Goal: Task Accomplishment & Management: Complete application form

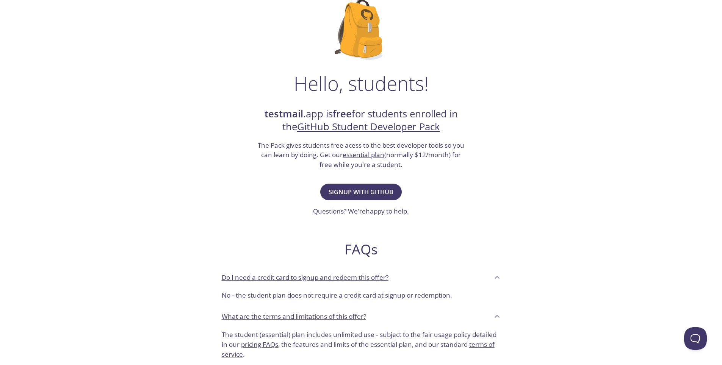
scroll to position [60, 0]
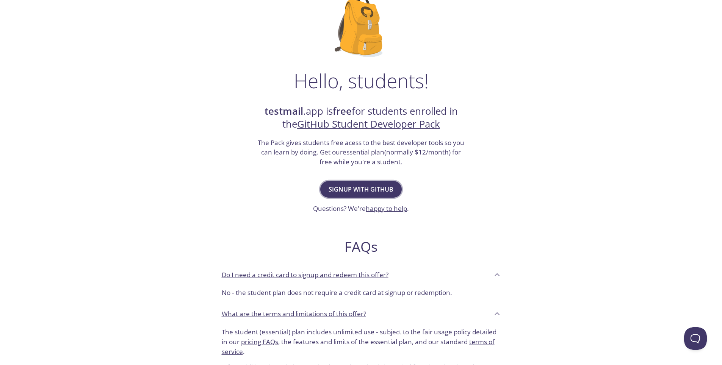
click at [377, 192] on span "Signup with GitHub" at bounding box center [361, 189] width 65 height 11
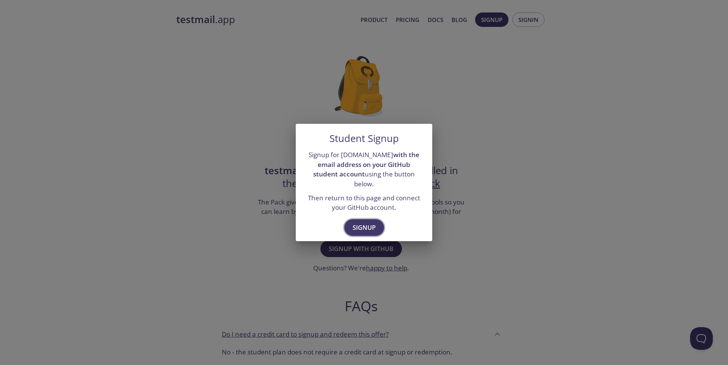
click at [371, 223] on span "Signup" at bounding box center [364, 228] width 23 height 11
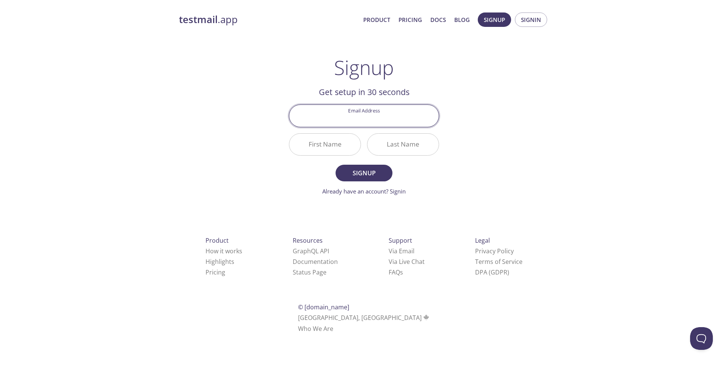
click at [366, 119] on input "Email Address" at bounding box center [363, 116] width 149 height 22
type input "[EMAIL_ADDRESS][DOMAIN_NAME]"
click at [321, 144] on input "First Name" at bounding box center [324, 145] width 71 height 22
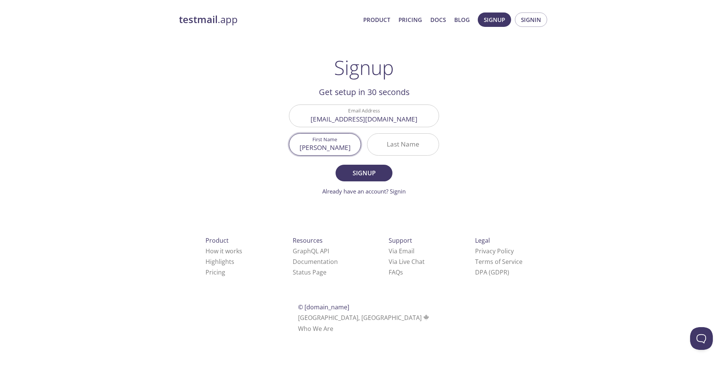
type input "[PERSON_NAME]"
click at [402, 150] on input "Last Name" at bounding box center [402, 145] width 71 height 22
type input "Alghail"
click at [367, 172] on span "Signup" at bounding box center [364, 173] width 40 height 11
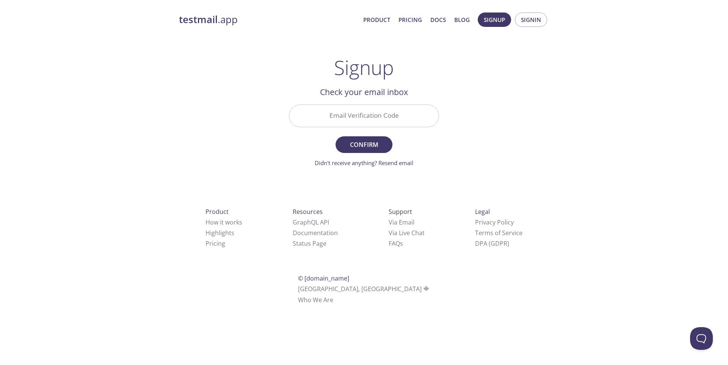
click at [350, 107] on input "Email Verification Code" at bounding box center [363, 116] width 149 height 22
paste input "SJLAVF7"
type input "SJLAVF7"
click at [361, 151] on button "Confirm" at bounding box center [363, 144] width 57 height 17
